Goal: Transaction & Acquisition: Purchase product/service

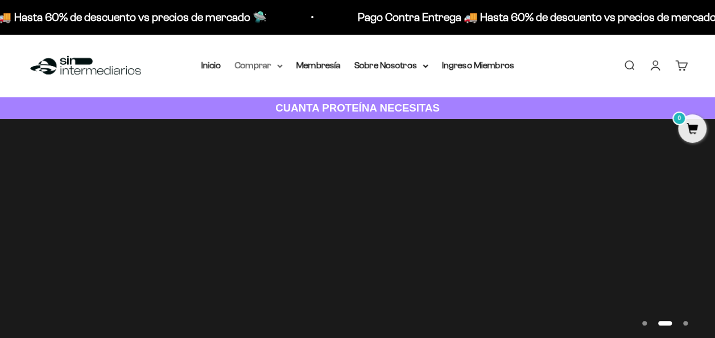
click at [259, 67] on summary "Comprar" at bounding box center [259, 65] width 48 height 15
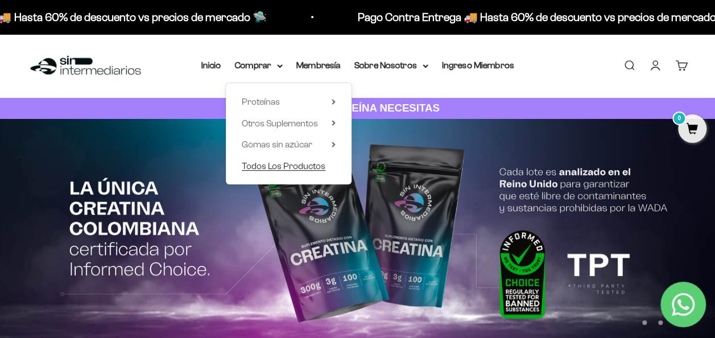
click at [312, 164] on span "Todos Los Productos" at bounding box center [284, 166] width 84 height 10
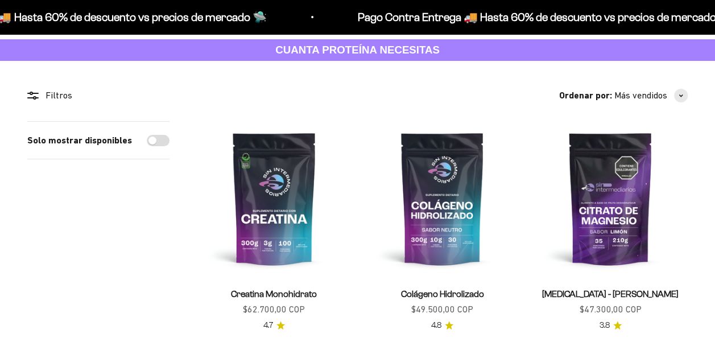
scroll to position [114, 0]
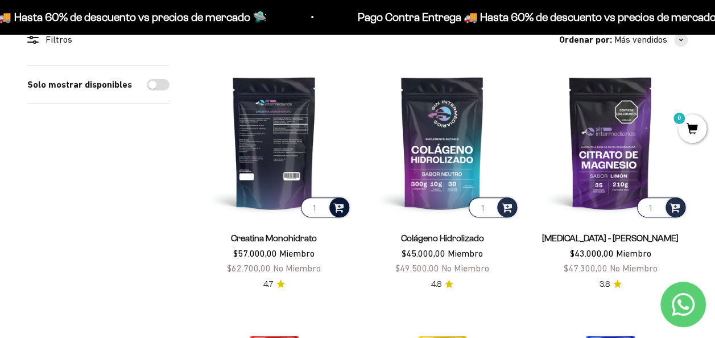
click at [336, 207] on span at bounding box center [338, 206] width 11 height 13
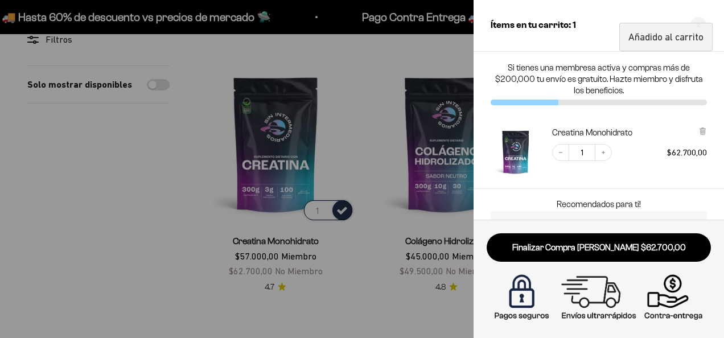
click at [143, 199] on div at bounding box center [362, 169] width 724 height 338
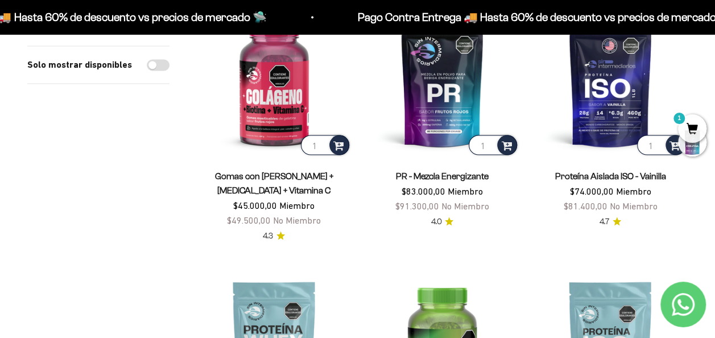
scroll to position [967, 0]
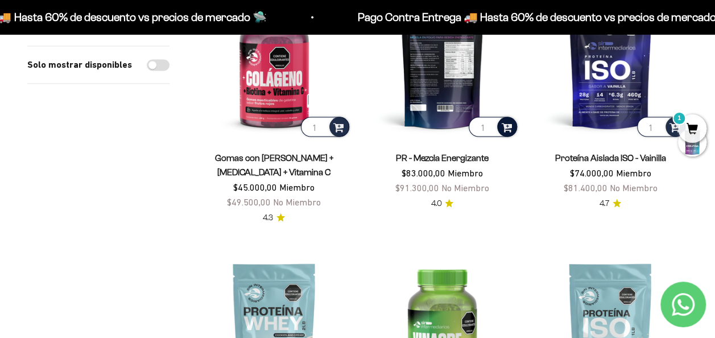
click at [511, 119] on span at bounding box center [506, 125] width 11 height 13
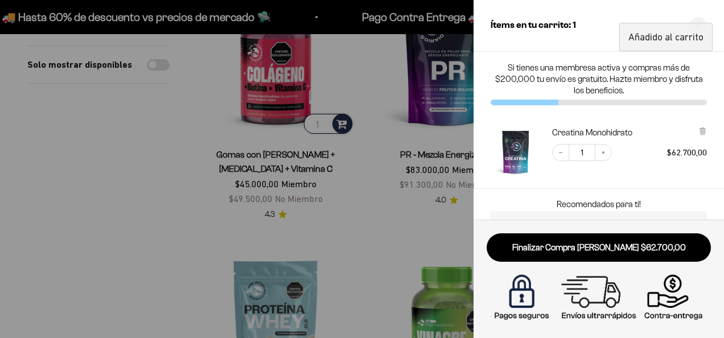
click at [145, 181] on div at bounding box center [362, 169] width 724 height 338
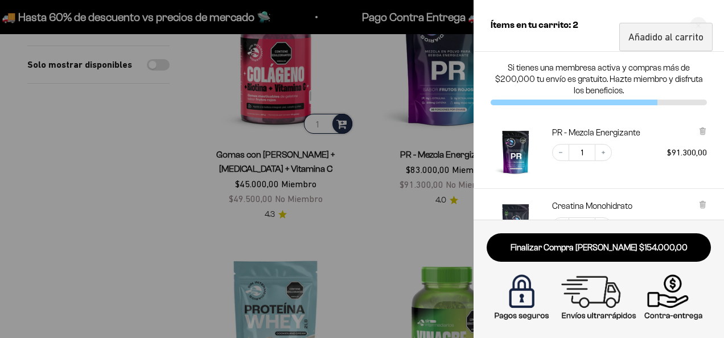
click at [145, 181] on div at bounding box center [362, 169] width 724 height 338
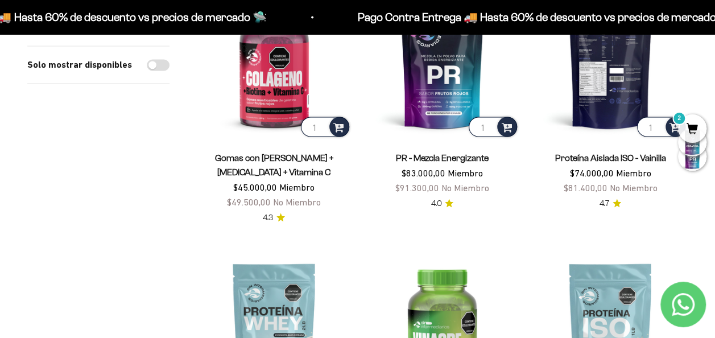
click at [614, 96] on img at bounding box center [610, 62] width 155 height 155
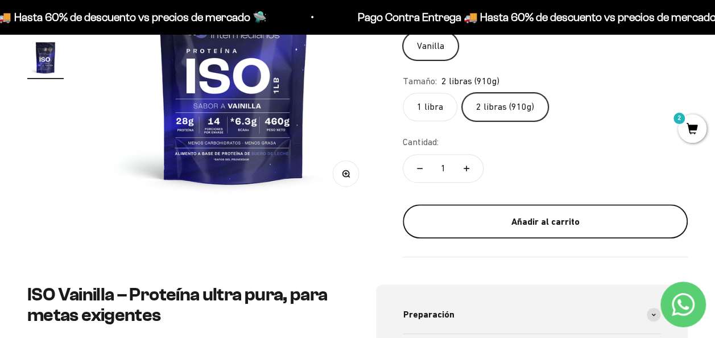
click at [544, 232] on button "Añadir al carrito" at bounding box center [545, 221] width 285 height 34
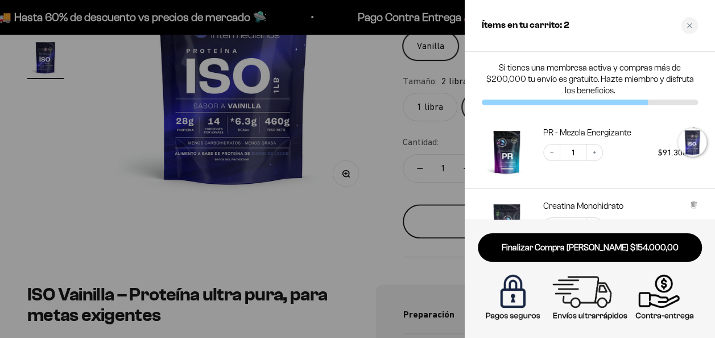
scroll to position [0, 887]
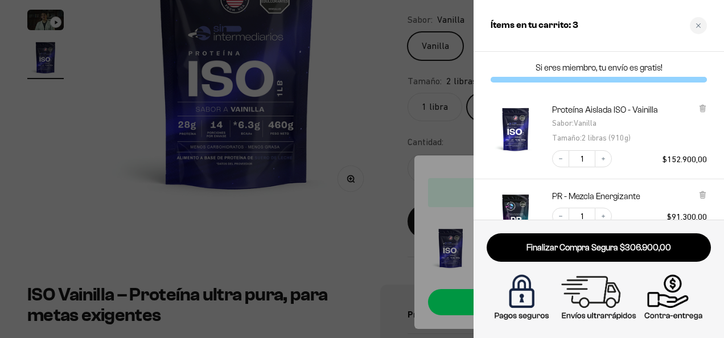
click at [72, 217] on div at bounding box center [362, 169] width 724 height 338
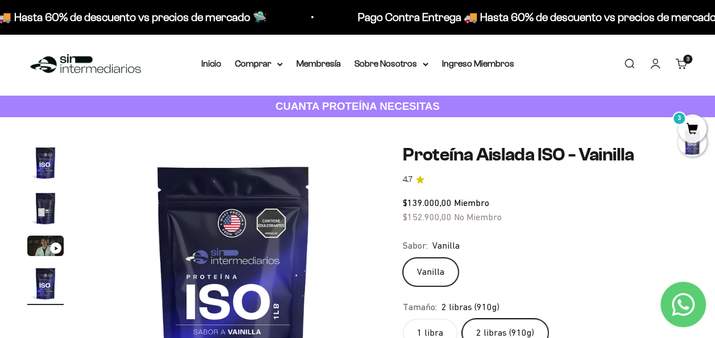
scroll to position [0, 0]
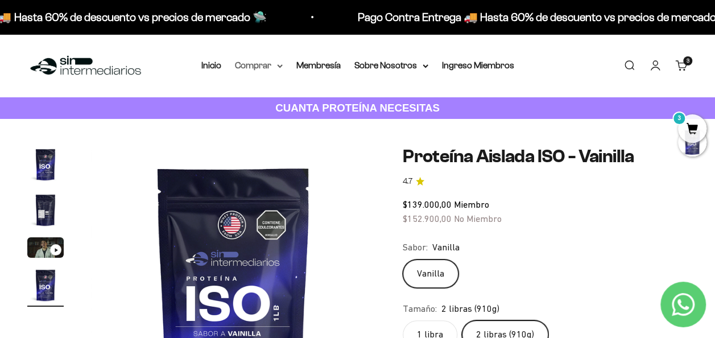
click at [250, 64] on summary "Comprar" at bounding box center [259, 65] width 48 height 15
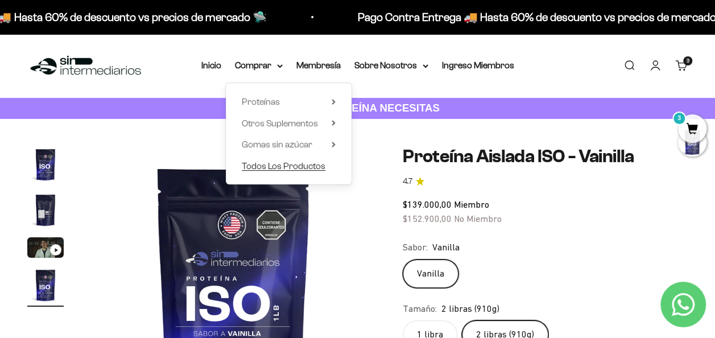
click at [291, 170] on span "Todos Los Productos" at bounding box center [284, 166] width 84 height 10
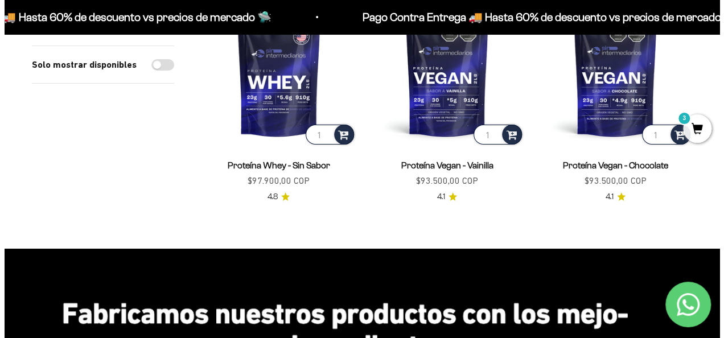
scroll to position [2048, 0]
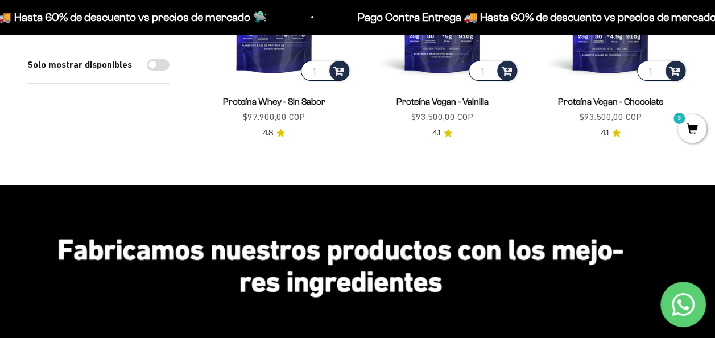
click at [693, 130] on span "3" at bounding box center [692, 128] width 28 height 28
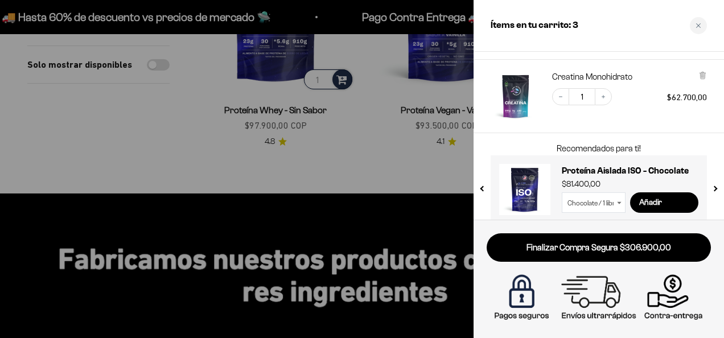
scroll to position [205, 0]
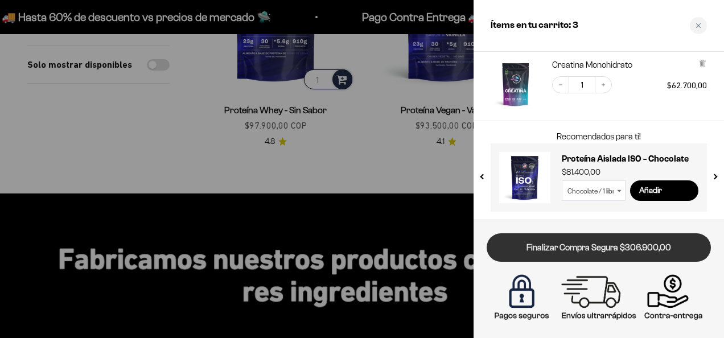
click at [548, 248] on link "Finalizar Compra Segura $306.900,00" at bounding box center [598, 247] width 224 height 29
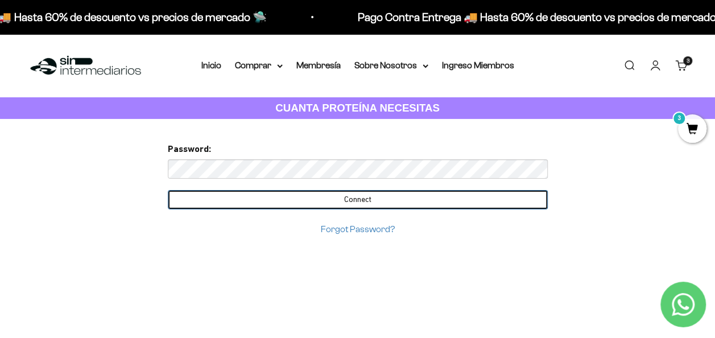
click at [333, 197] on input "Connect" at bounding box center [358, 199] width 380 height 19
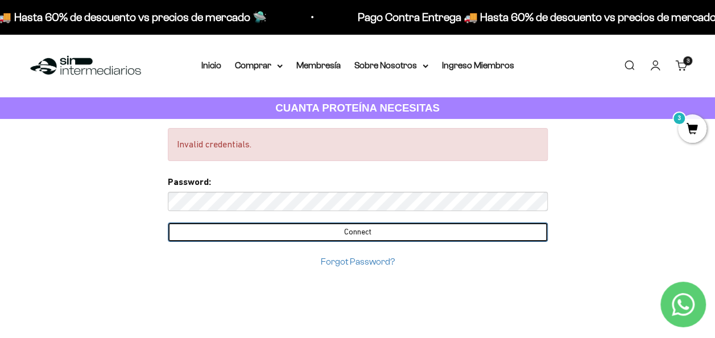
click at [337, 230] on input "Connect" at bounding box center [358, 231] width 380 height 19
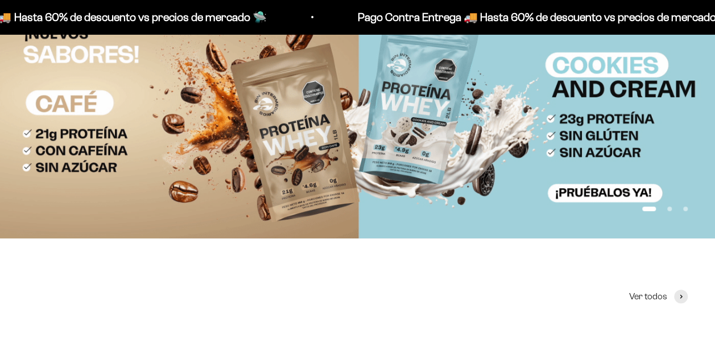
scroll to position [114, 0]
